Goal: Task Accomplishment & Management: Manage account settings

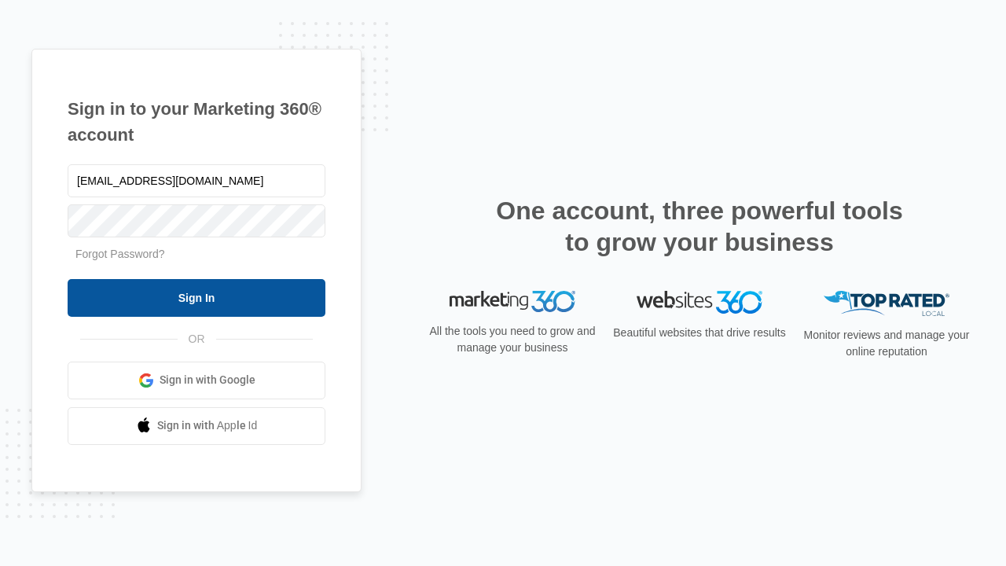
click at [196, 297] on input "Sign In" at bounding box center [197, 298] width 258 height 38
